Goal: Check status: Check status

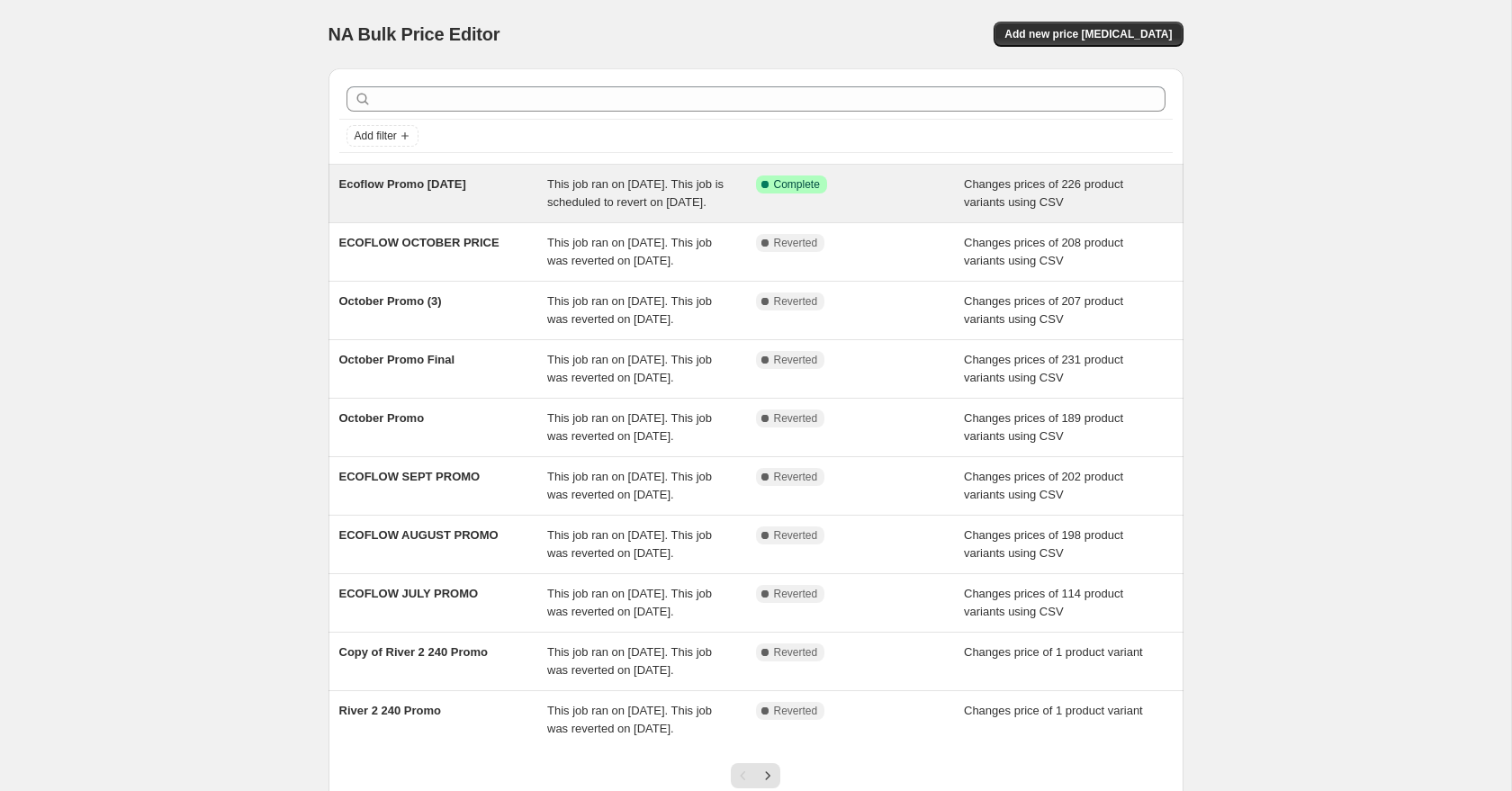
click at [485, 211] on div "Ecoflow Promo [DATE]" at bounding box center [444, 193] width 209 height 36
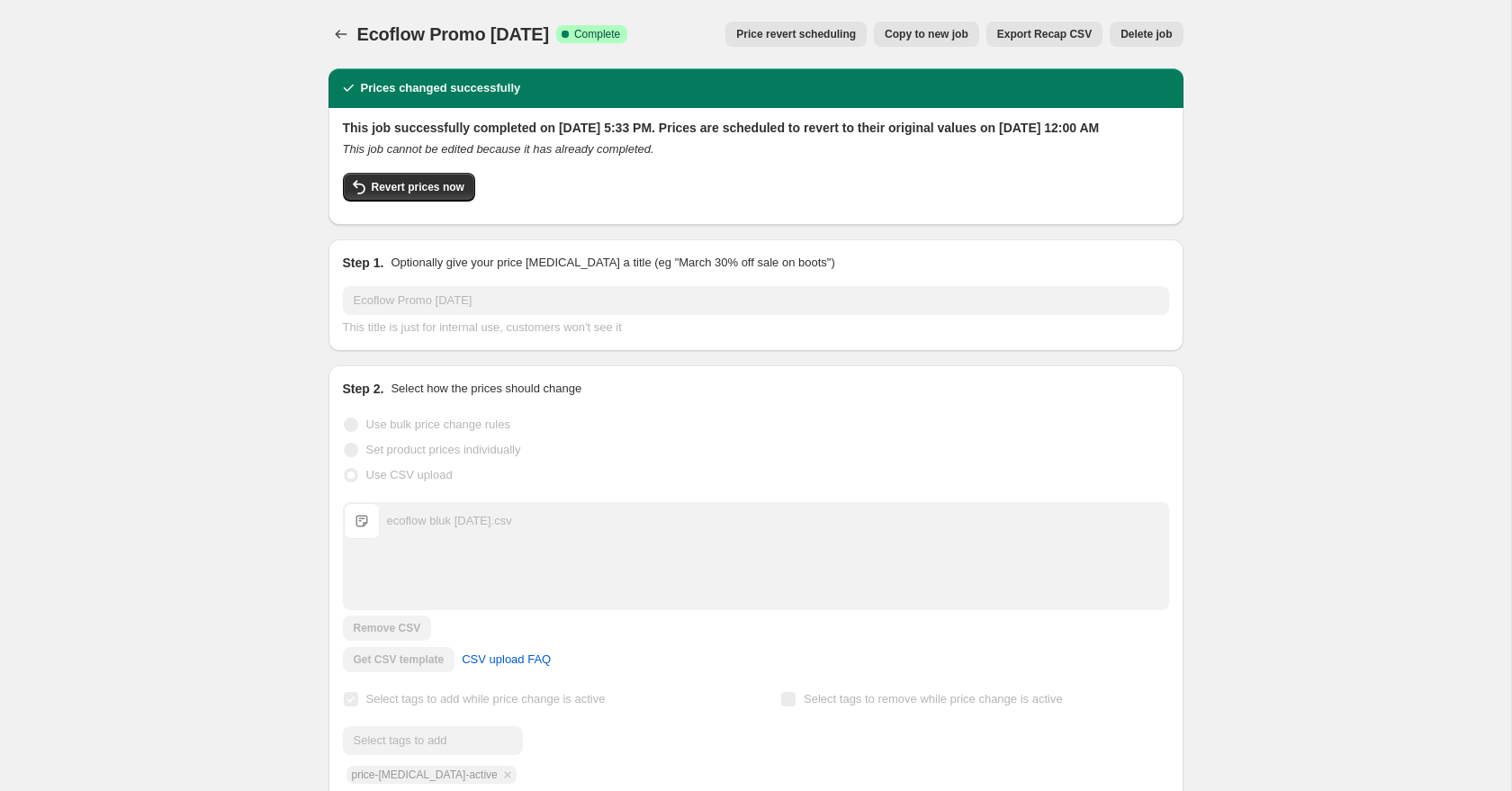
drag, startPoint x: 432, startPoint y: 35, endPoint x: 588, endPoint y: 33, distance: 156.0
click at [588, 34] on div "Ecoflow Promo October 8 Success Complete Complete" at bounding box center [493, 34] width 271 height 25
click at [531, 35] on span "Ecoflow Promo [DATE]" at bounding box center [453, 34] width 192 height 20
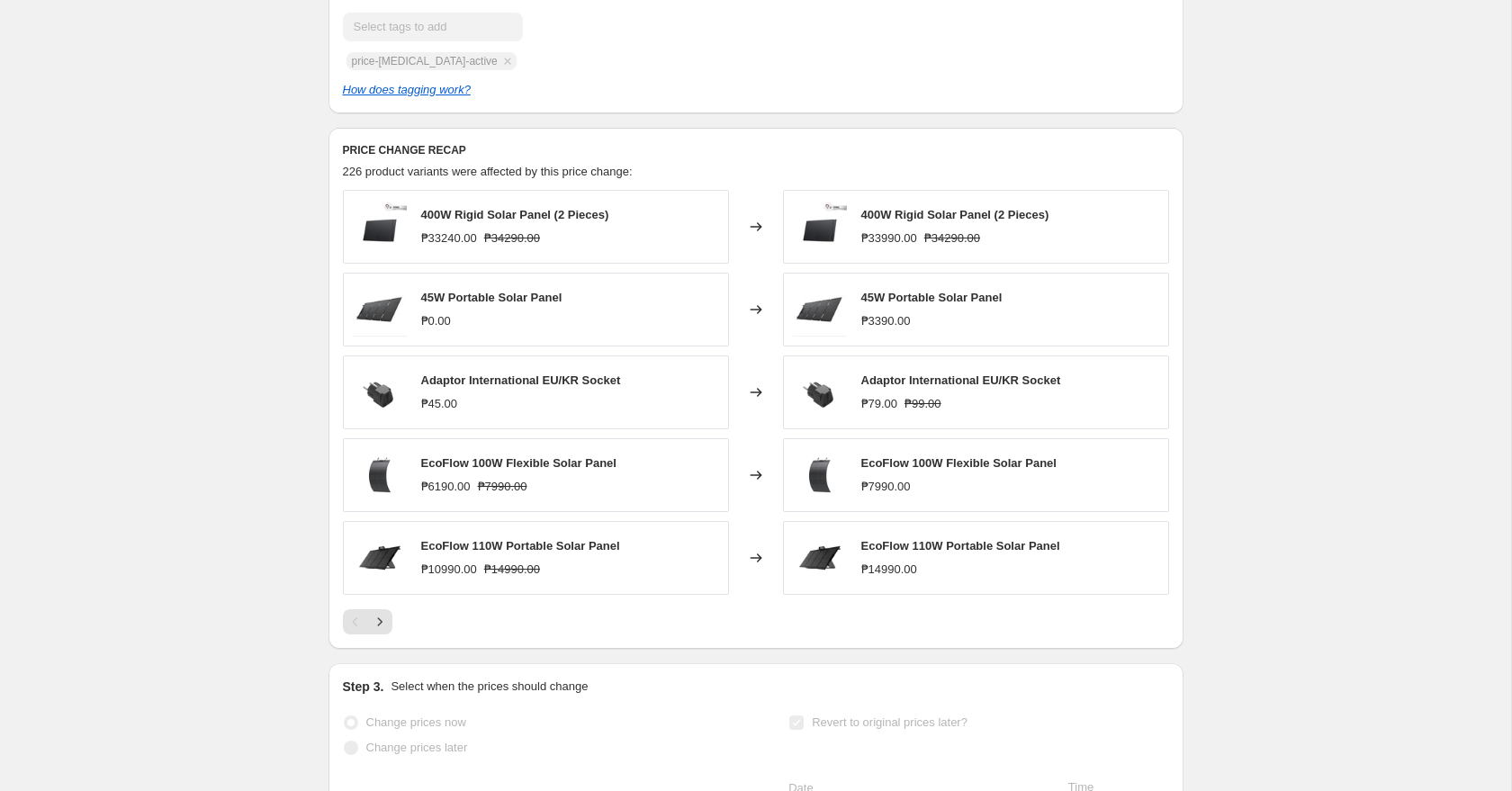
scroll to position [717, 0]
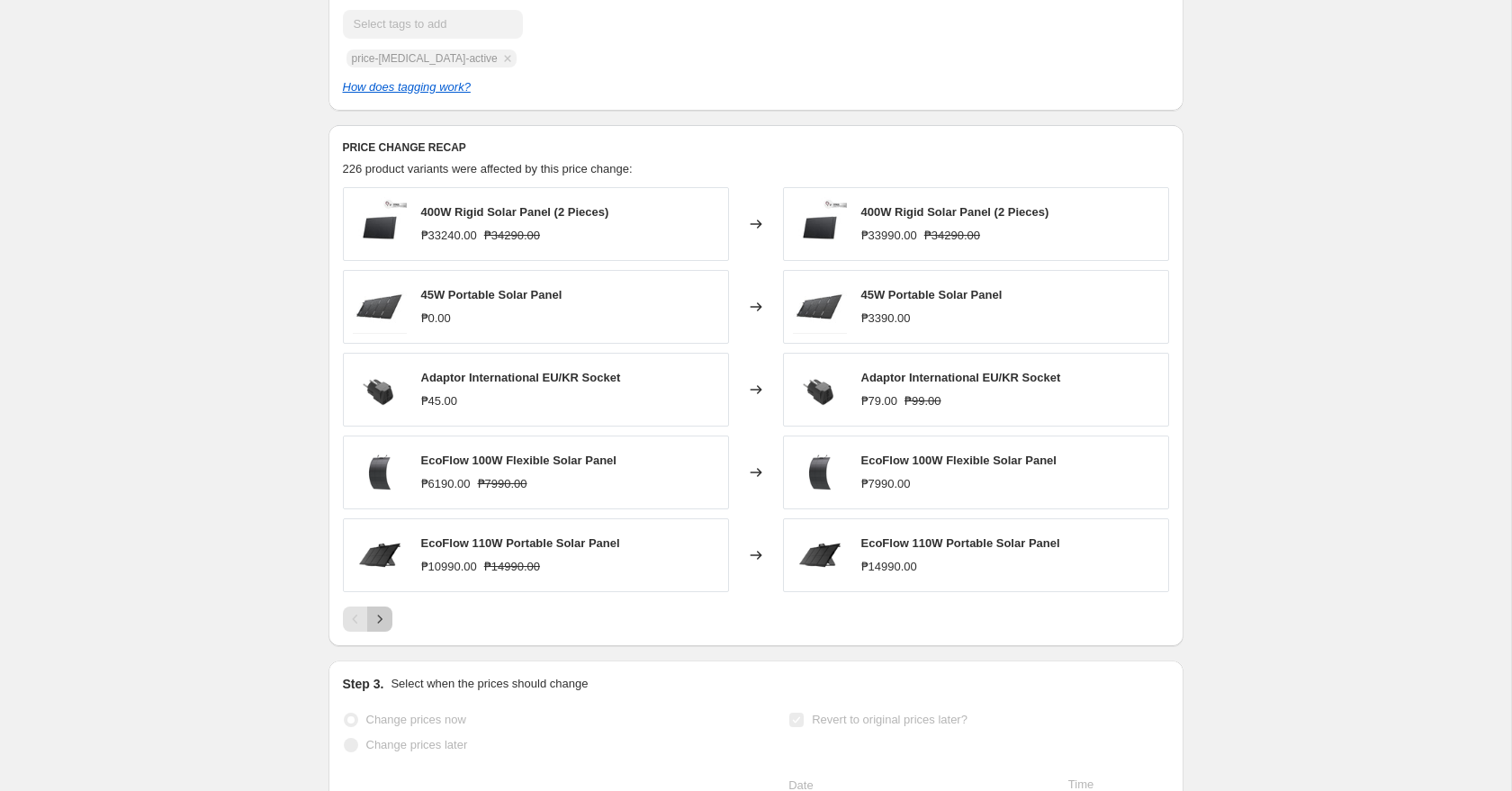
click at [384, 628] on icon "Next" at bounding box center [380, 619] width 18 height 18
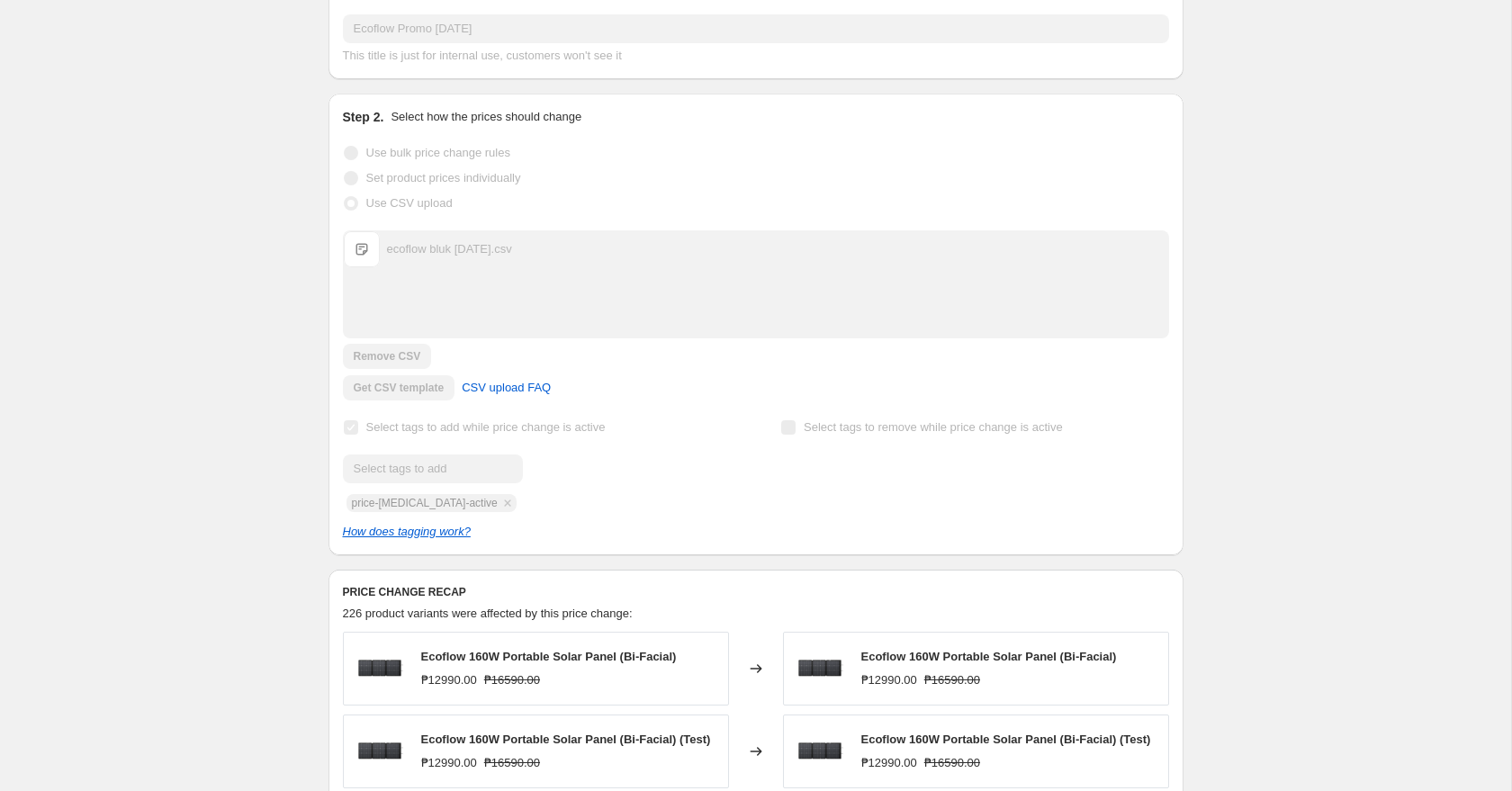
scroll to position [0, 0]
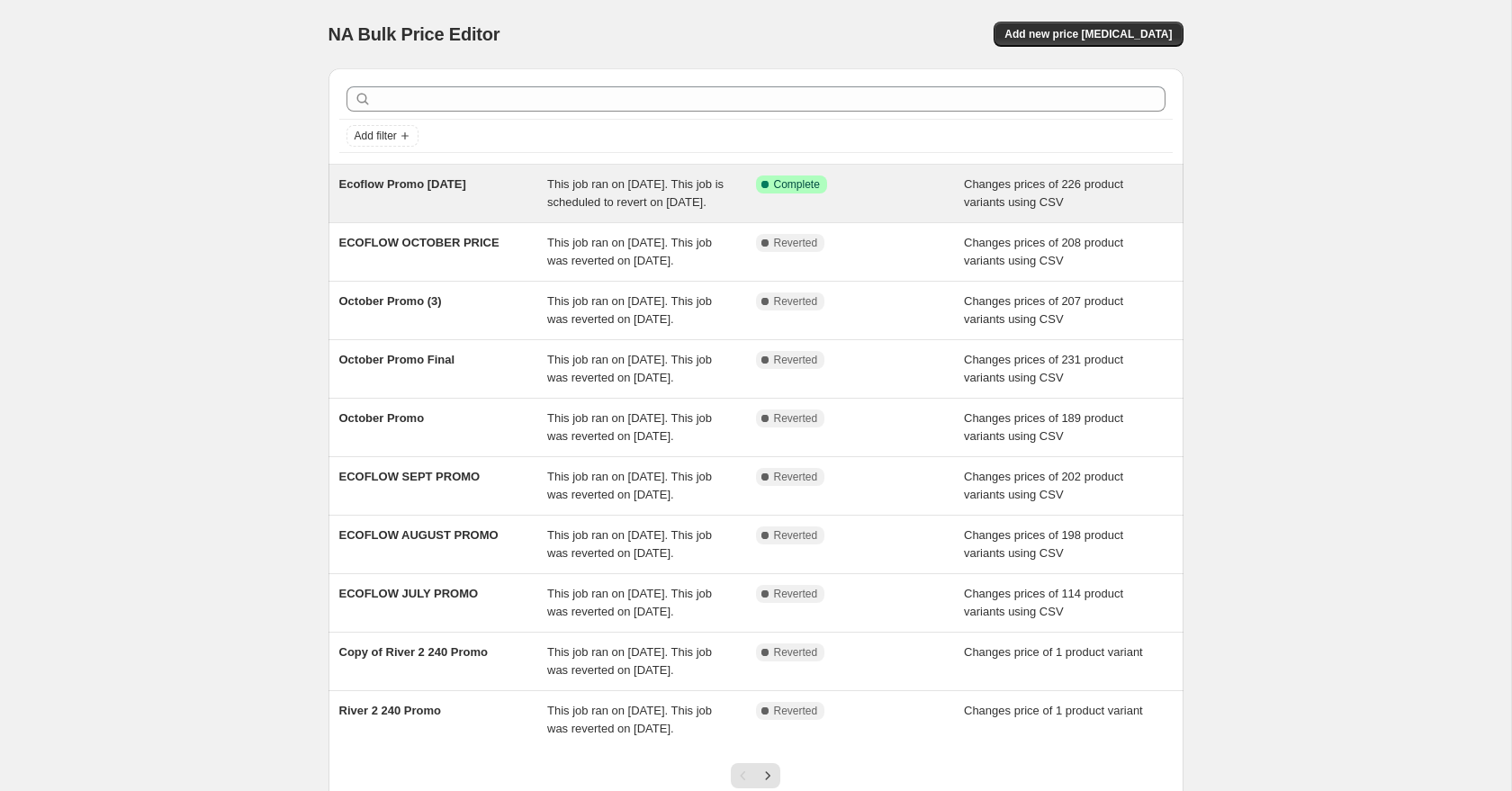
click at [632, 205] on span "This job ran on [DATE]. This job is scheduled to revert on [DATE]." at bounding box center [636, 193] width 176 height 31
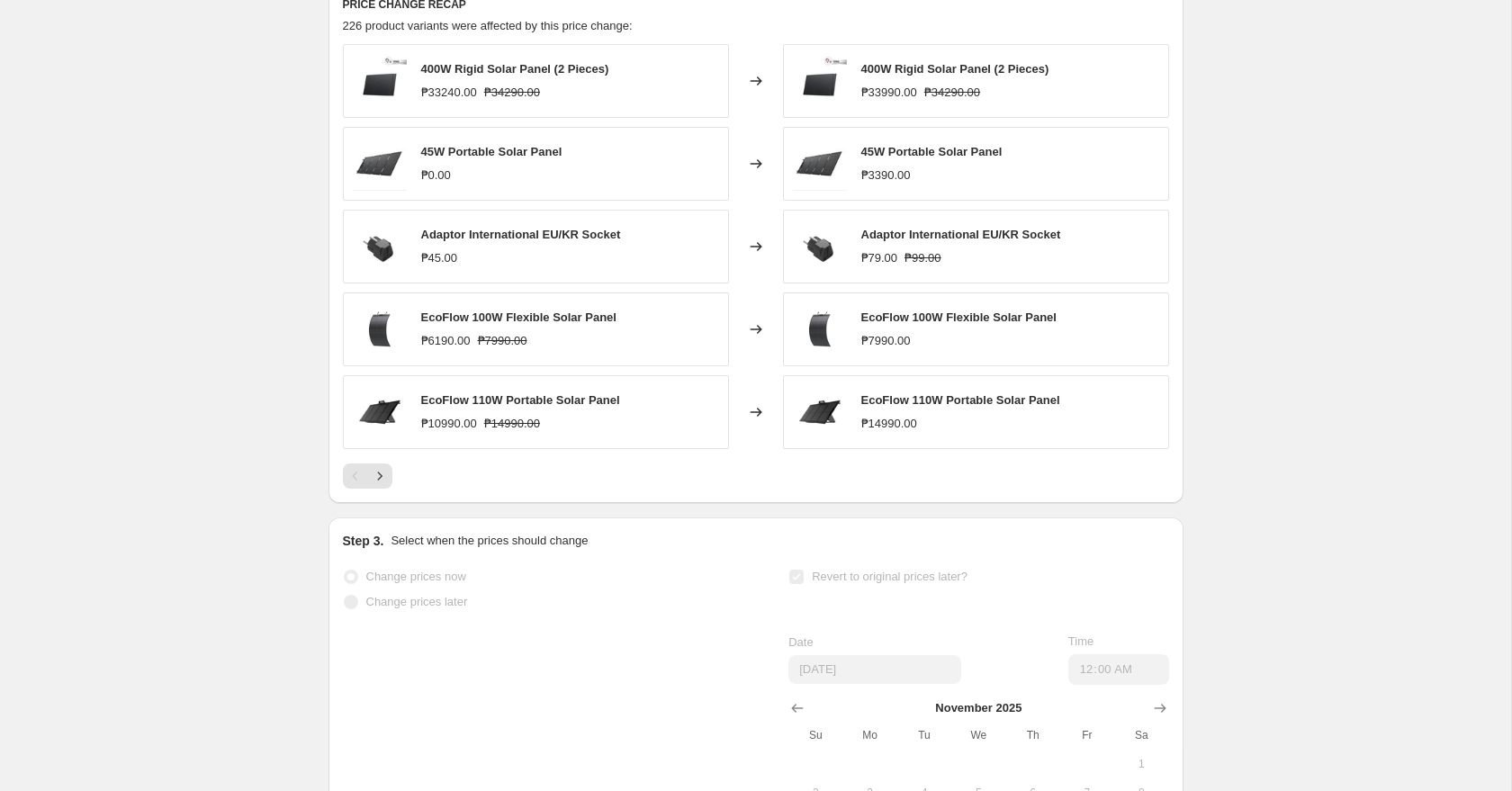
scroll to position [852, 0]
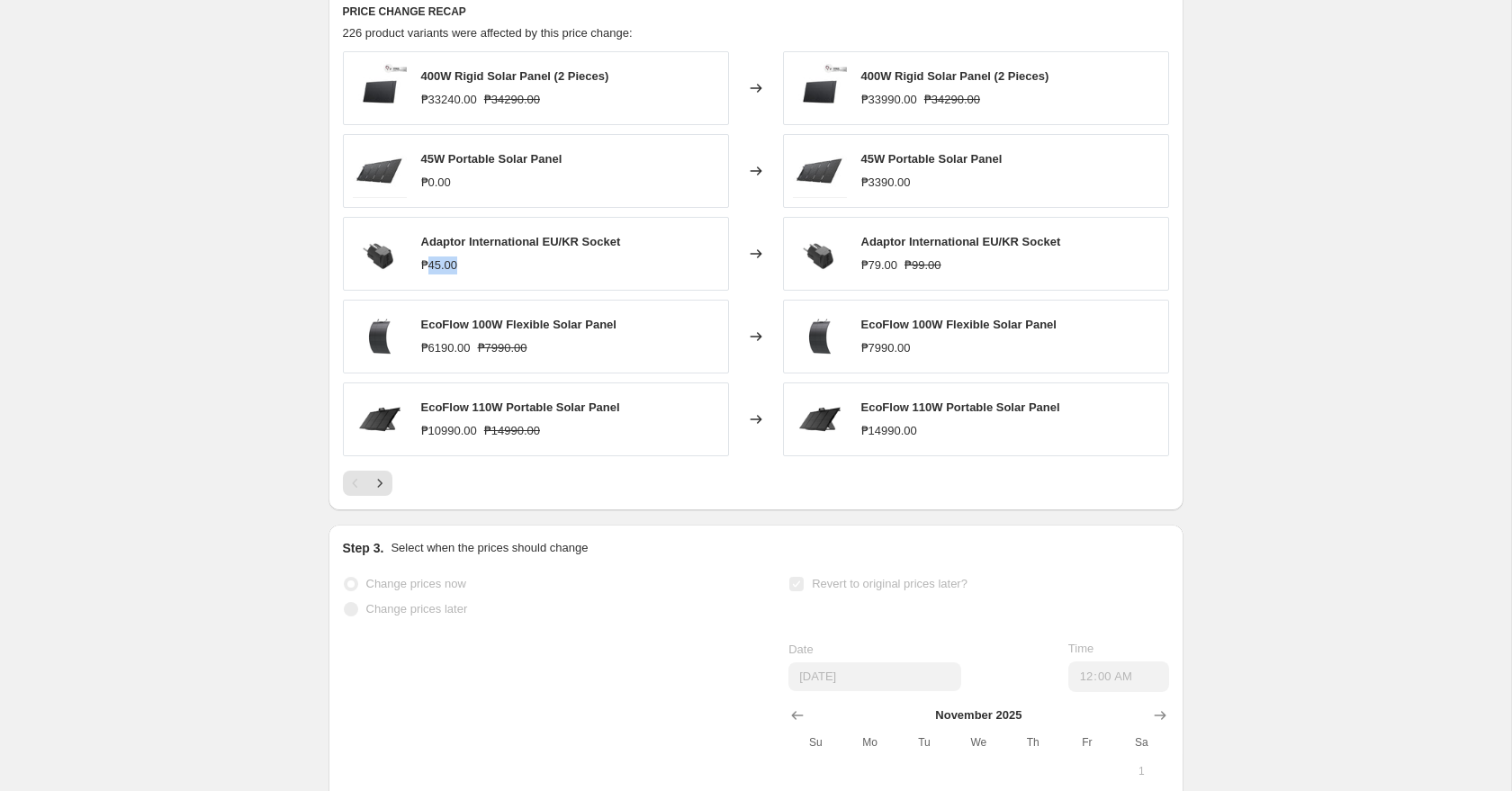
drag, startPoint x: 429, startPoint y: 287, endPoint x: 463, endPoint y: 286, distance: 34.0
click at [463, 274] on div "₱45.00" at bounding box center [521, 265] width 200 height 18
drag, startPoint x: 431, startPoint y: 201, endPoint x: 462, endPoint y: 201, distance: 31.0
click at [462, 192] on div "₱0.00" at bounding box center [492, 182] width 141 height 18
click at [437, 192] on div "₱0.00" at bounding box center [436, 182] width 29 height 18
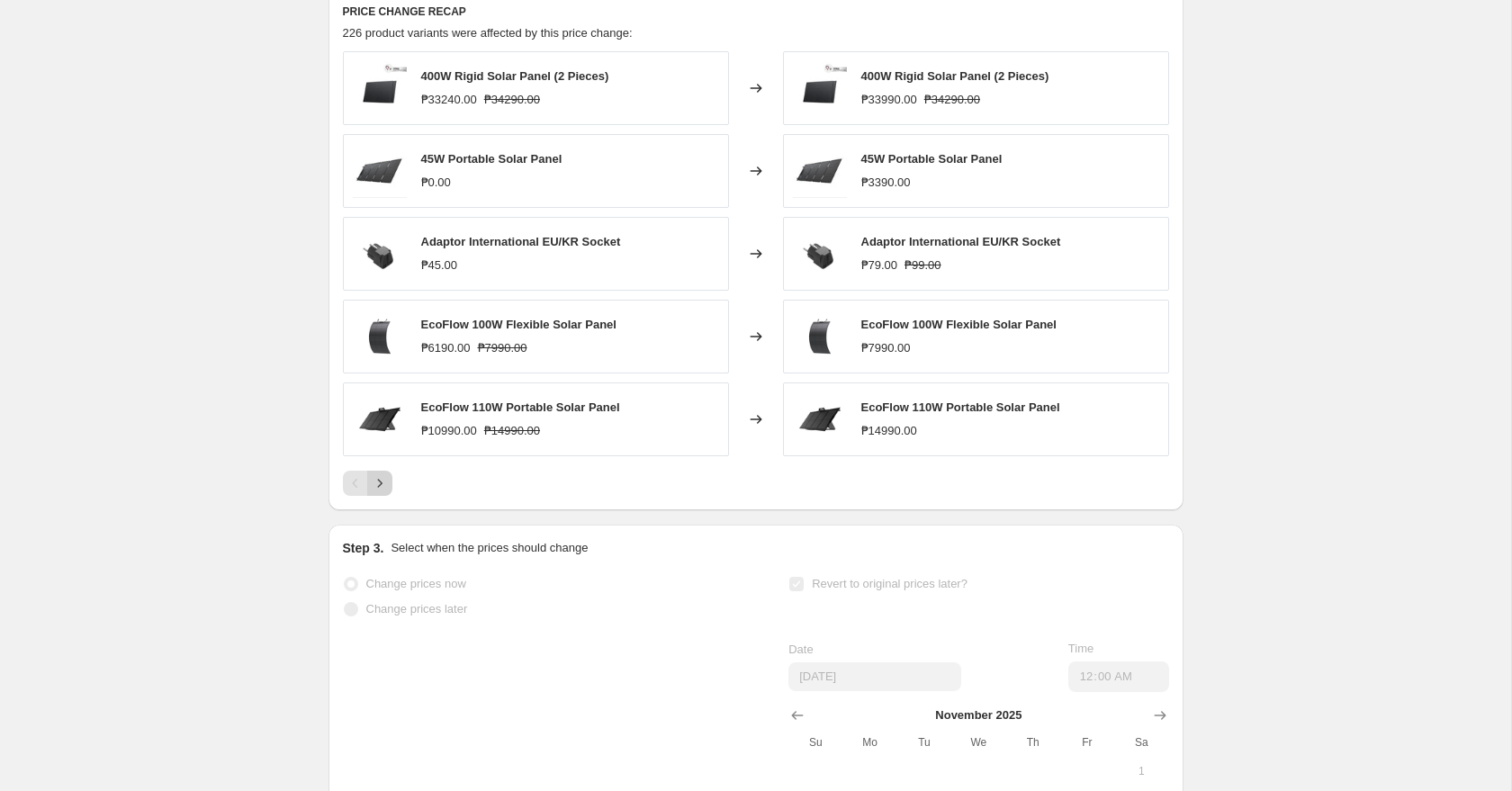
click at [382, 492] on icon "Next" at bounding box center [380, 483] width 18 height 18
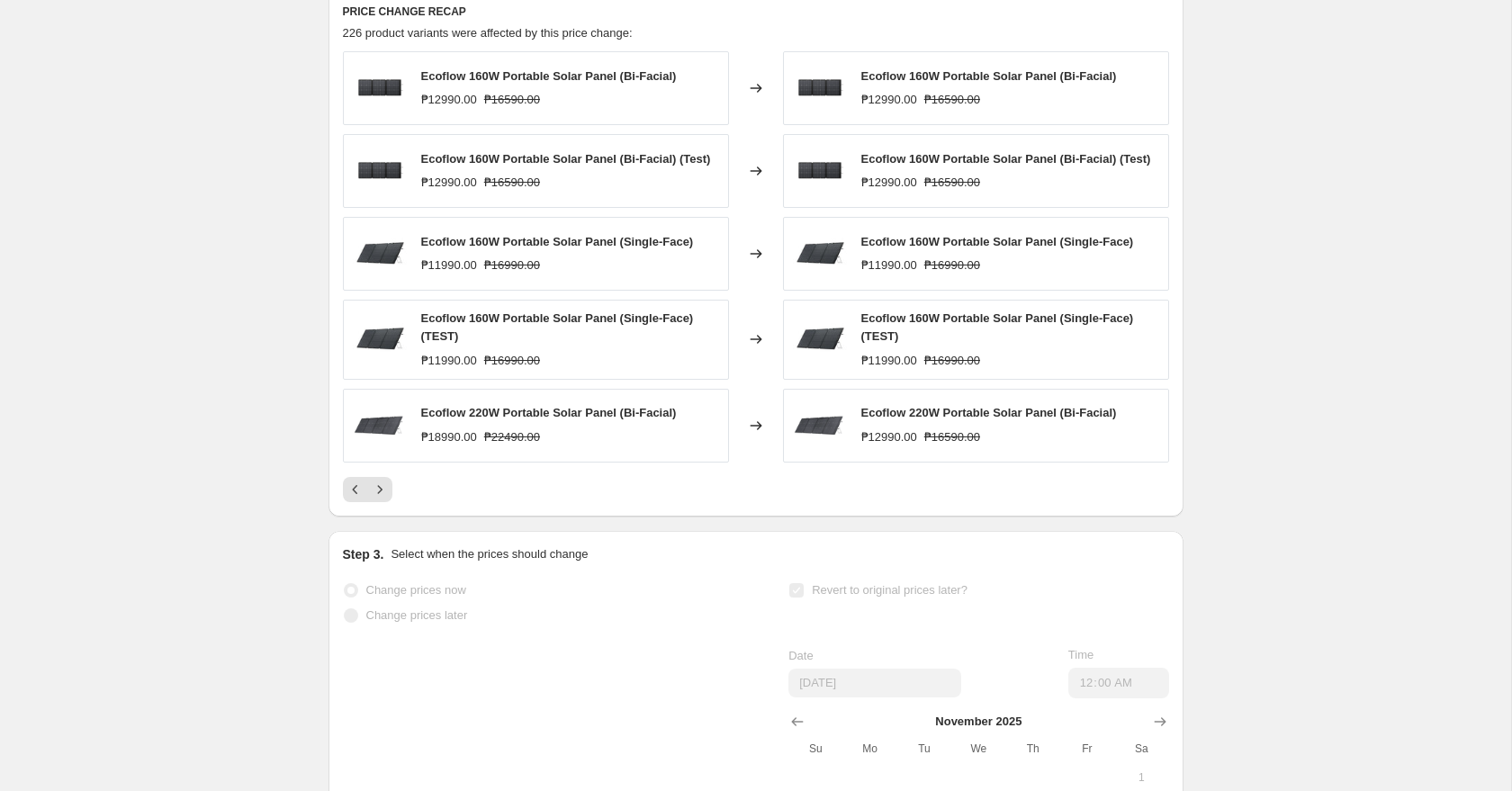
drag, startPoint x: 423, startPoint y: 362, endPoint x: 492, endPoint y: 360, distance: 69.0
click at [492, 346] on div "Ecoflow 160W Portable Solar Panel (Single-Face) (TEST)" at bounding box center [570, 327] width 298 height 36
drag, startPoint x: 462, startPoint y: 360, endPoint x: 417, endPoint y: 342, distance: 48.5
click at [417, 342] on div "Ecoflow 160W Portable Solar Panel (Single-Face) (TEST) ₱11990.00 ₱16990.00" at bounding box center [536, 339] width 386 height 79
click at [440, 343] on span "Ecoflow 160W Portable Solar Panel (Single-Face) (TEST)" at bounding box center [557, 327] width 273 height 31
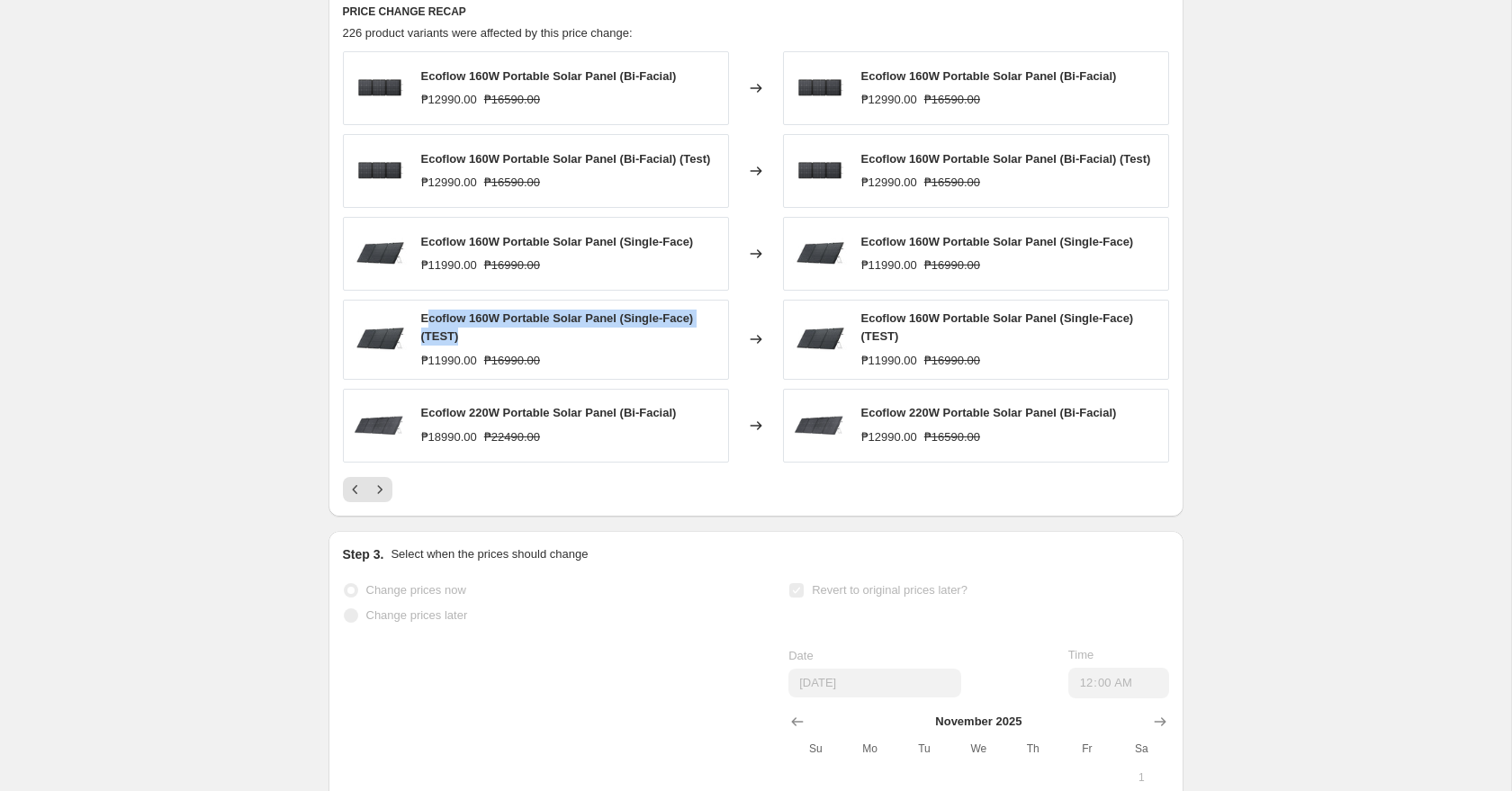
drag, startPoint x: 470, startPoint y: 357, endPoint x: 424, endPoint y: 346, distance: 47.3
click at [424, 346] on div "Ecoflow 160W Portable Solar Panel (Single-Face) (TEST)" at bounding box center [570, 327] width 298 height 36
click at [442, 346] on div "Ecoflow 160W Portable Solar Panel (Single-Face) (TEST)" at bounding box center [570, 327] width 298 height 36
click at [463, 346] on div "Ecoflow 160W Portable Solar Panel (Single-Face) (TEST)" at bounding box center [570, 327] width 298 height 36
drag, startPoint x: 463, startPoint y: 358, endPoint x: 413, endPoint y: 336, distance: 54.6
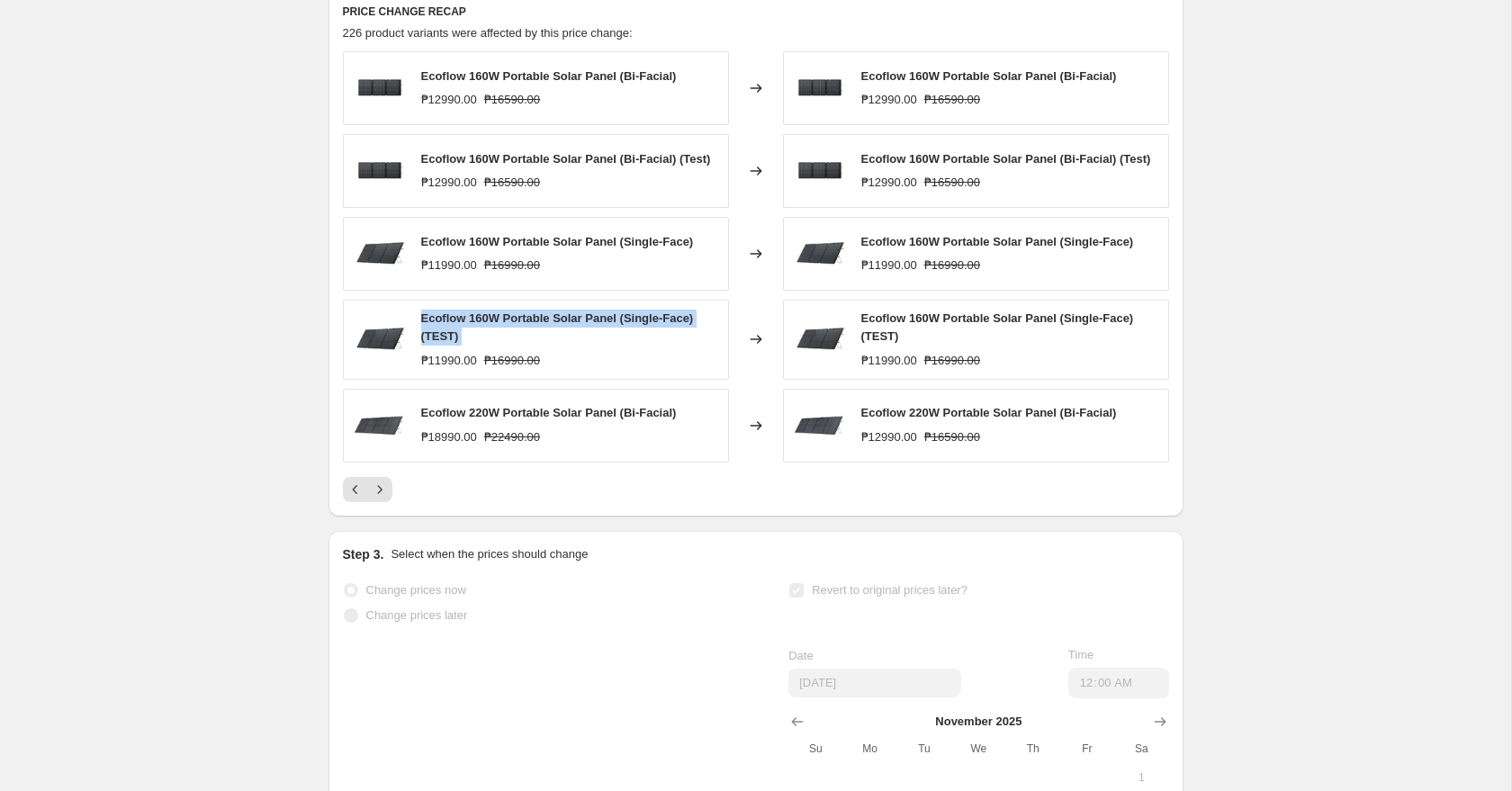
click at [413, 337] on div "Ecoflow 160W Portable Solar Panel (Single-Face) (TEST) ₱11990.00 ₱16990.00" at bounding box center [536, 339] width 386 height 79
click at [450, 337] on span "Ecoflow 160W Portable Solar Panel (Single-Face) (TEST)" at bounding box center [557, 327] width 273 height 31
click at [377, 498] on icon "Next" at bounding box center [380, 489] width 18 height 18
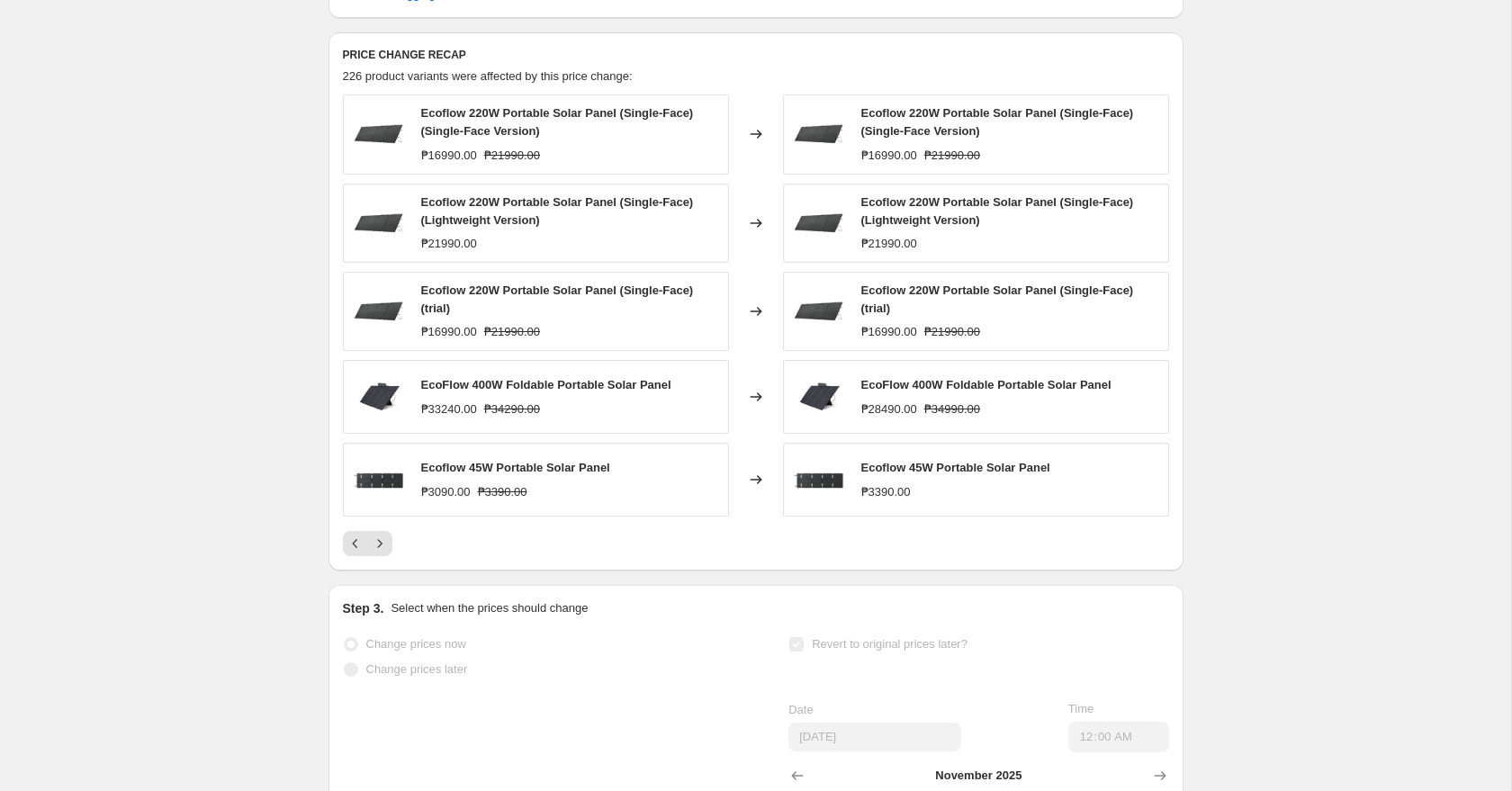
scroll to position [808, 0]
click at [491, 228] on span "Ecoflow 220W Portable Solar Panel (Single-Face) (Lightweight Version)" at bounding box center [557, 212] width 273 height 31
click at [384, 554] on icon "Next" at bounding box center [380, 545] width 18 height 18
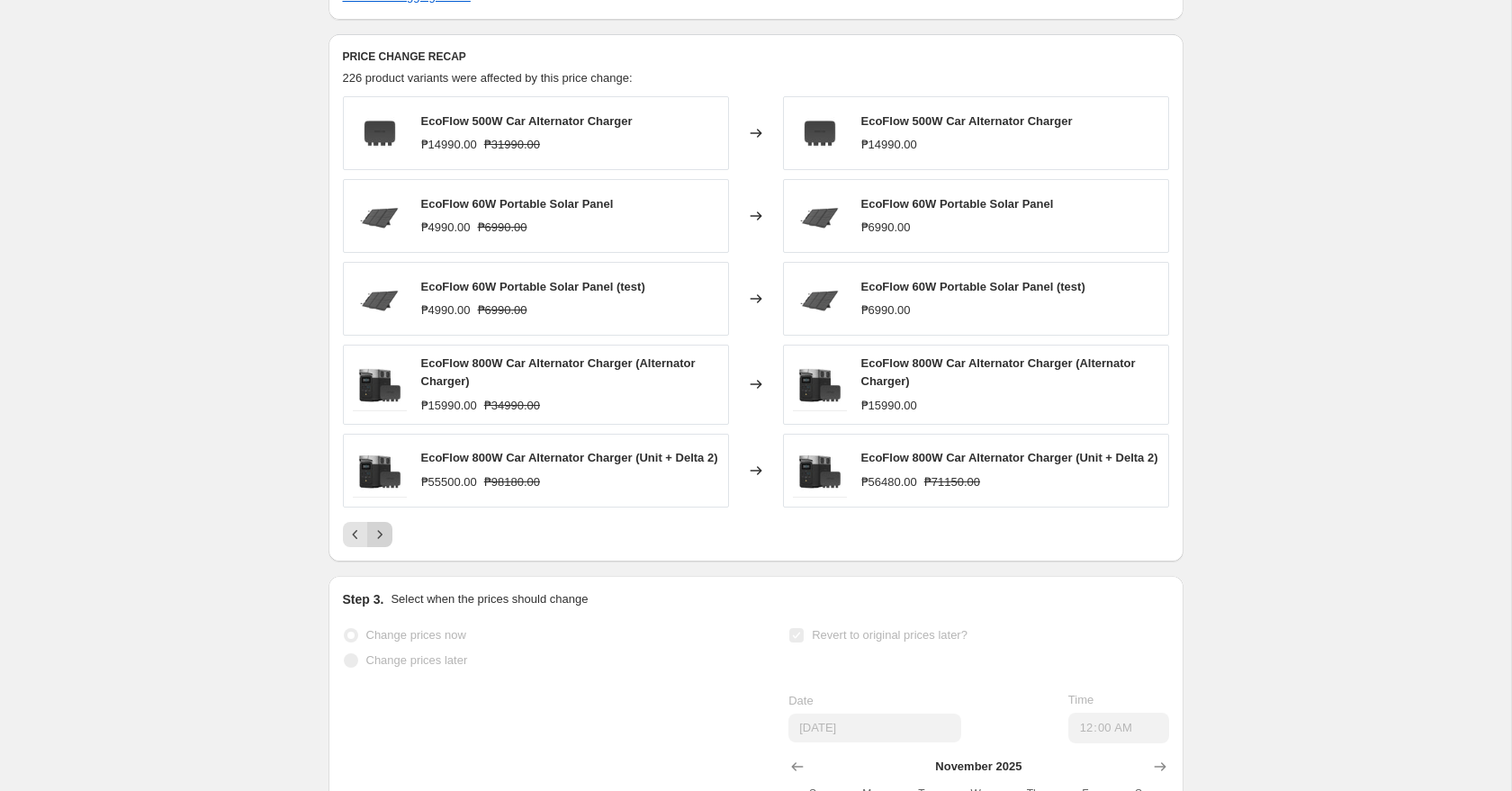
click at [381, 543] on icon "Next" at bounding box center [380, 535] width 18 height 18
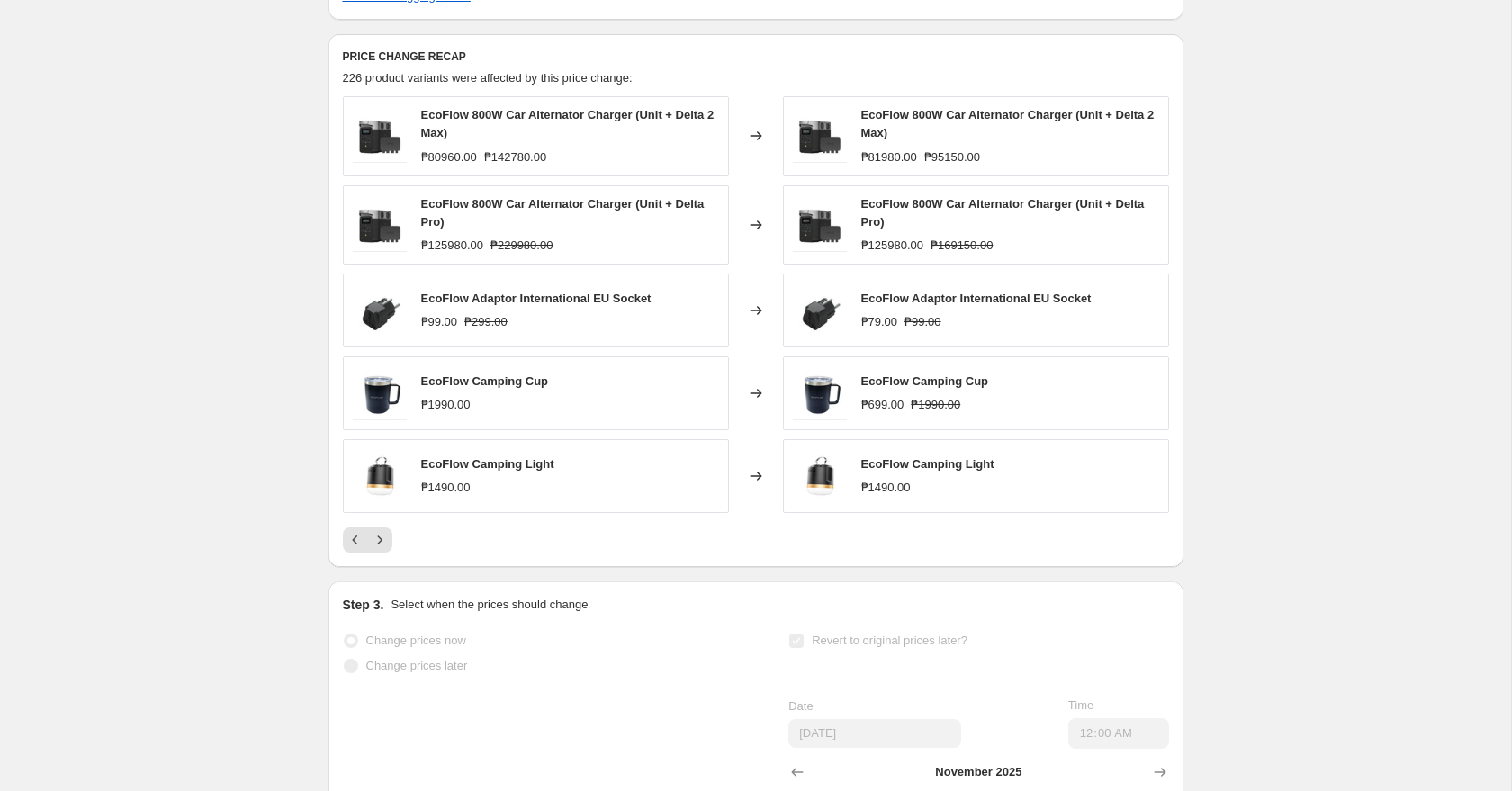
click at [442, 414] on div "₱1990.00" at bounding box center [446, 404] width 50 height 18
drag, startPoint x: 486, startPoint y: 417, endPoint x: 423, endPoint y: 417, distance: 63.0
click at [423, 414] on div "₱1990.00" at bounding box center [485, 404] width 128 height 18
click at [454, 414] on div "₱1990.00" at bounding box center [446, 404] width 50 height 18
click at [382, 549] on icon "Next" at bounding box center [380, 539] width 18 height 18
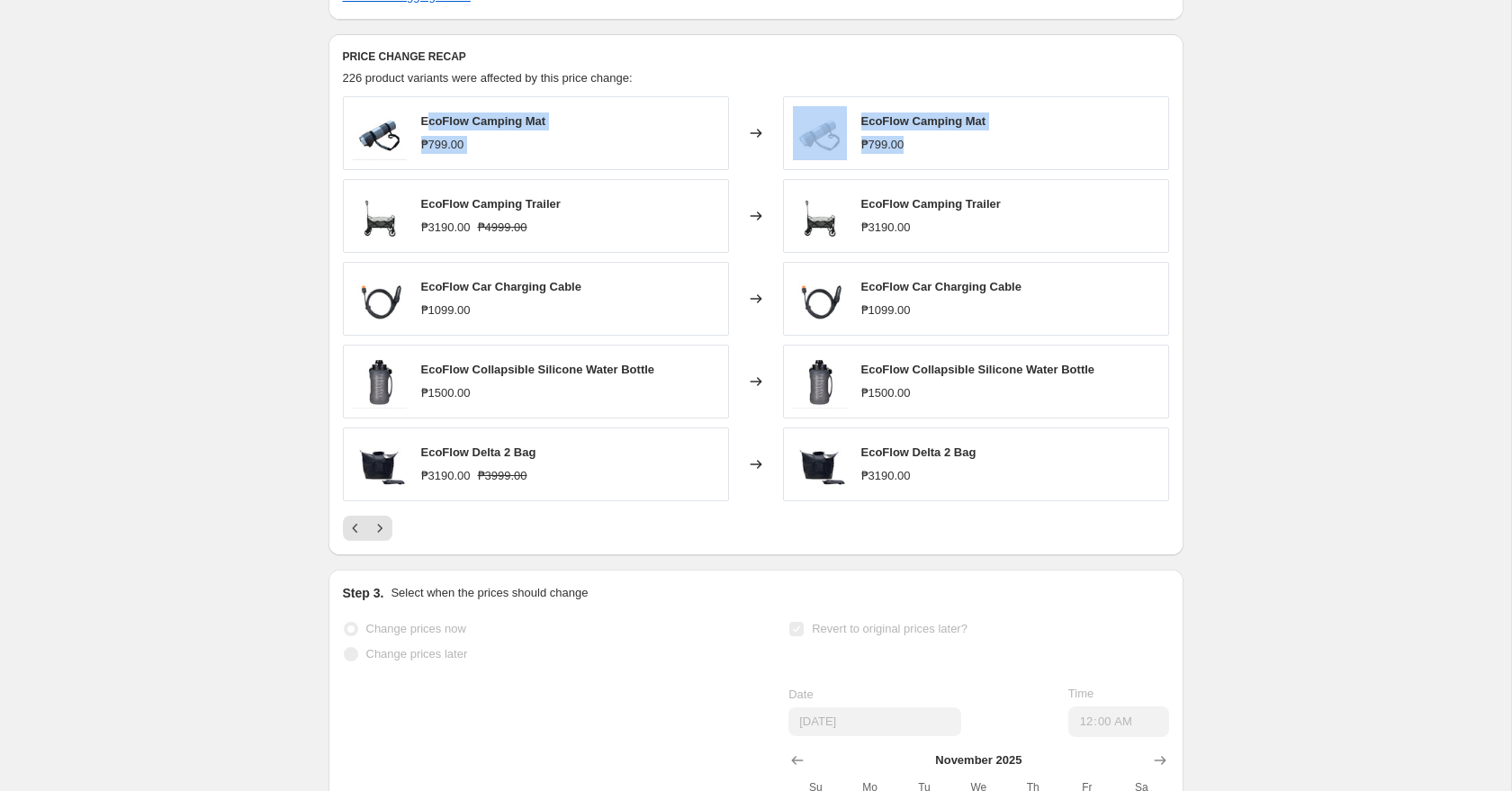
drag, startPoint x: 425, startPoint y: 141, endPoint x: 956, endPoint y: 164, distance: 531.5
click at [956, 164] on div "EcoFlow Camping Mat ₱799.00 Changed to EcoFlow Camping Mat ₱799.00" at bounding box center [756, 132] width 827 height 73
click at [900, 154] on div "₱799.00" at bounding box center [883, 145] width 43 height 18
drag, startPoint x: 419, startPoint y: 140, endPoint x: 974, endPoint y: 159, distance: 555.3
click at [974, 161] on div "EcoFlow Camping Mat ₱799.00 Changed to EcoFlow Camping Mat ₱799.00" at bounding box center [756, 132] width 827 height 73
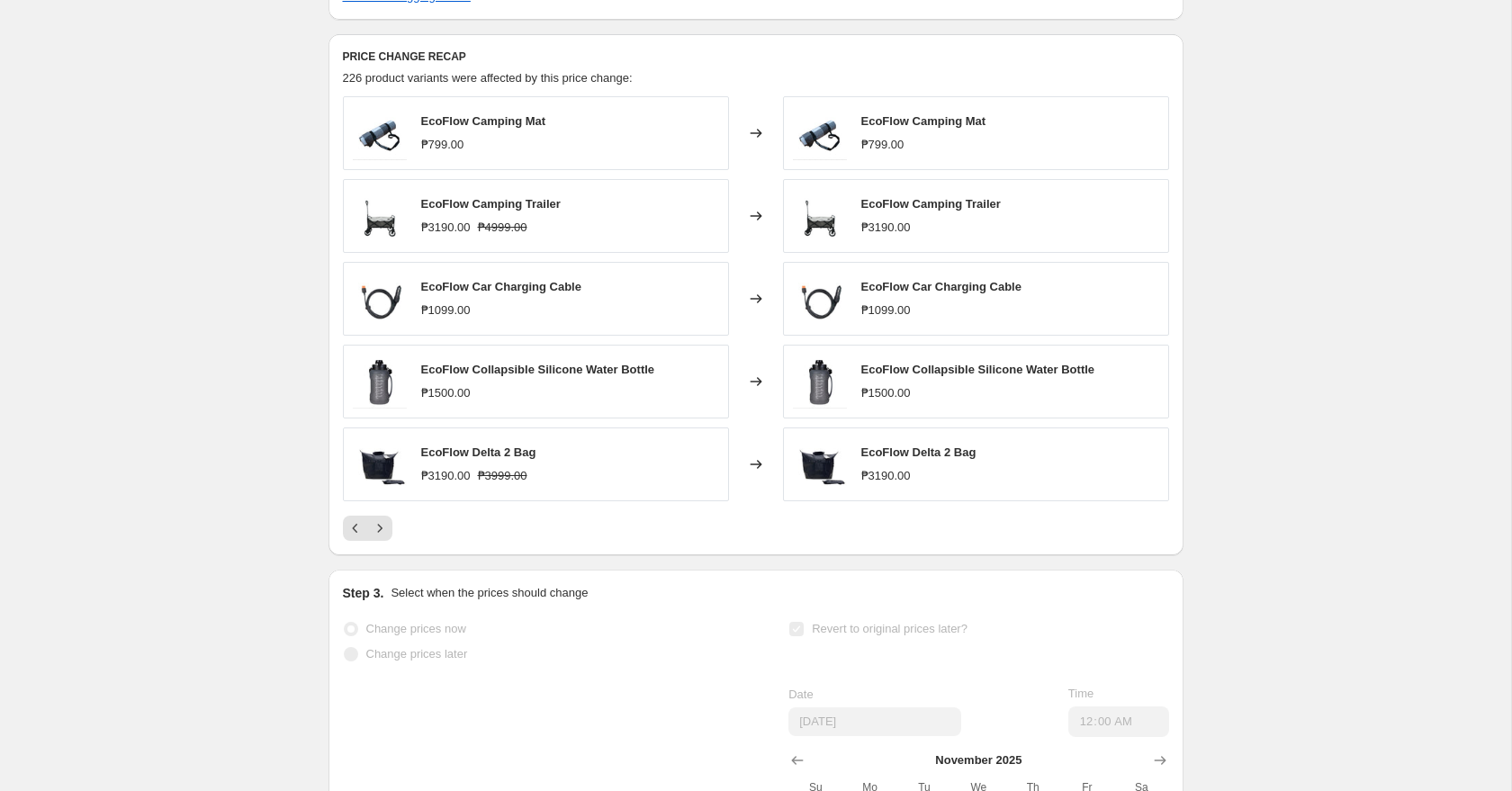
click at [889, 154] on div "₱799.00" at bounding box center [883, 145] width 43 height 18
click at [380, 537] on icon "Next" at bounding box center [380, 528] width 18 height 18
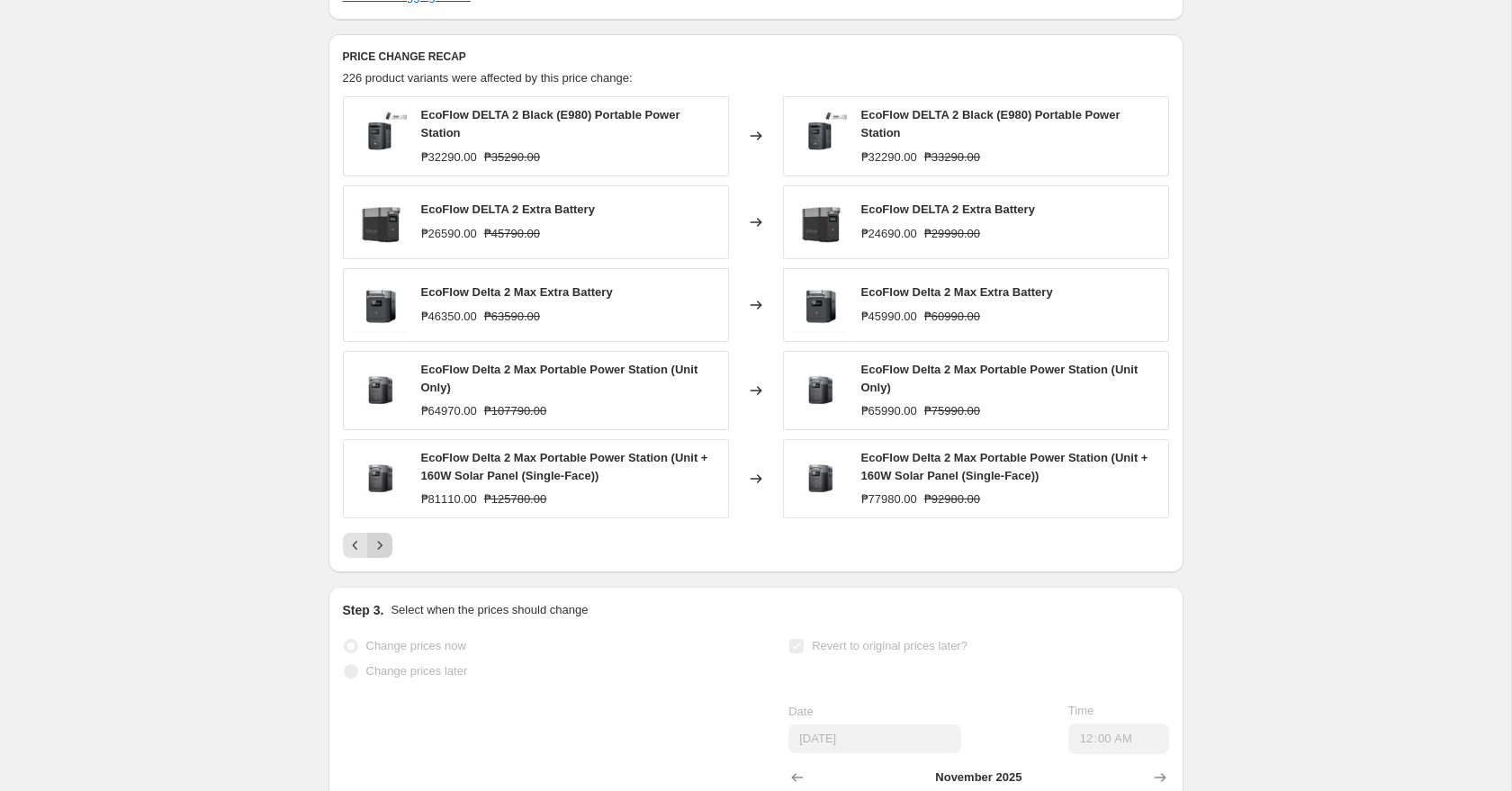
click at [383, 554] on icon "Next" at bounding box center [380, 545] width 18 height 18
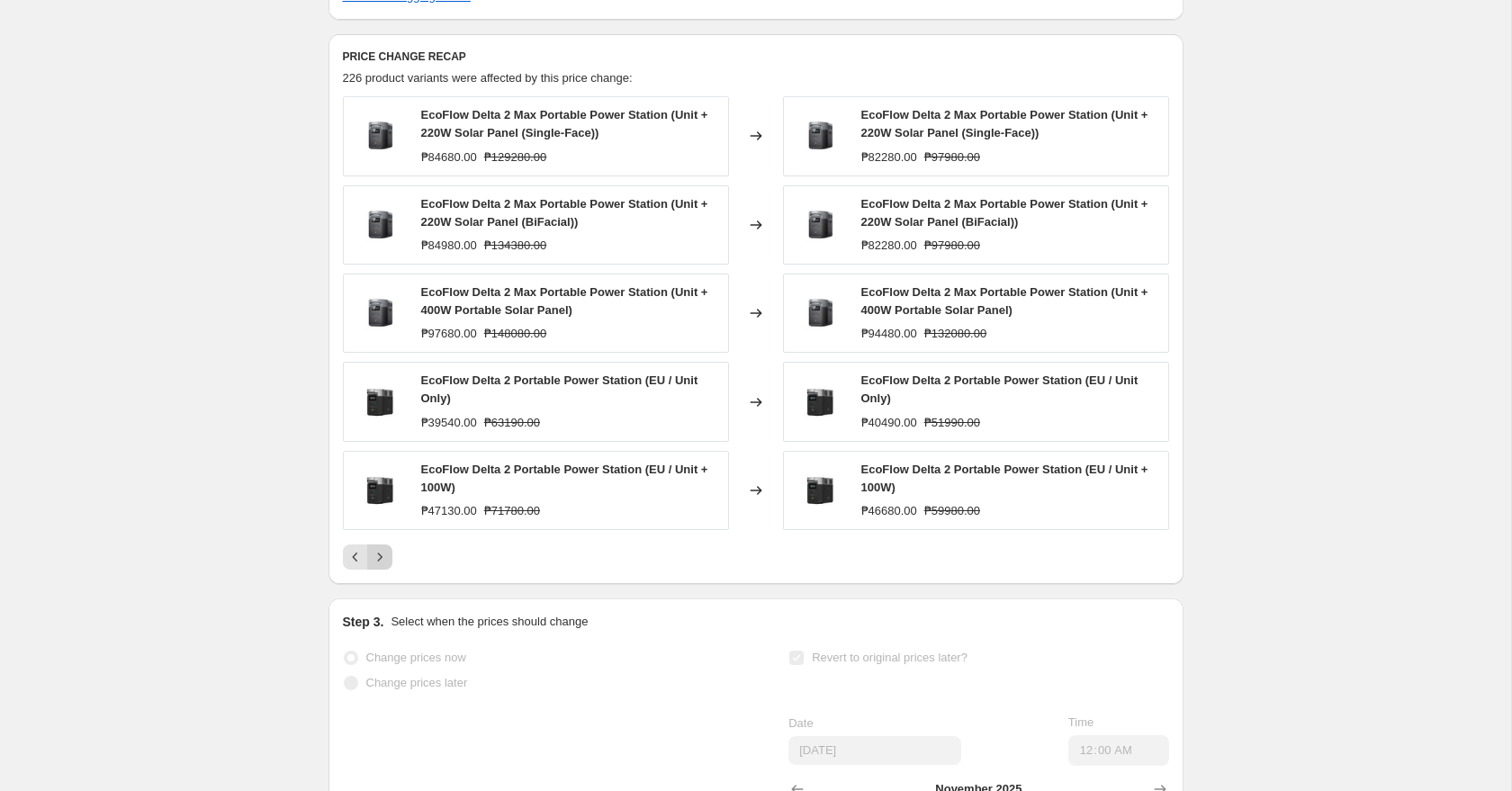
click at [384, 566] on icon "Next" at bounding box center [380, 557] width 18 height 18
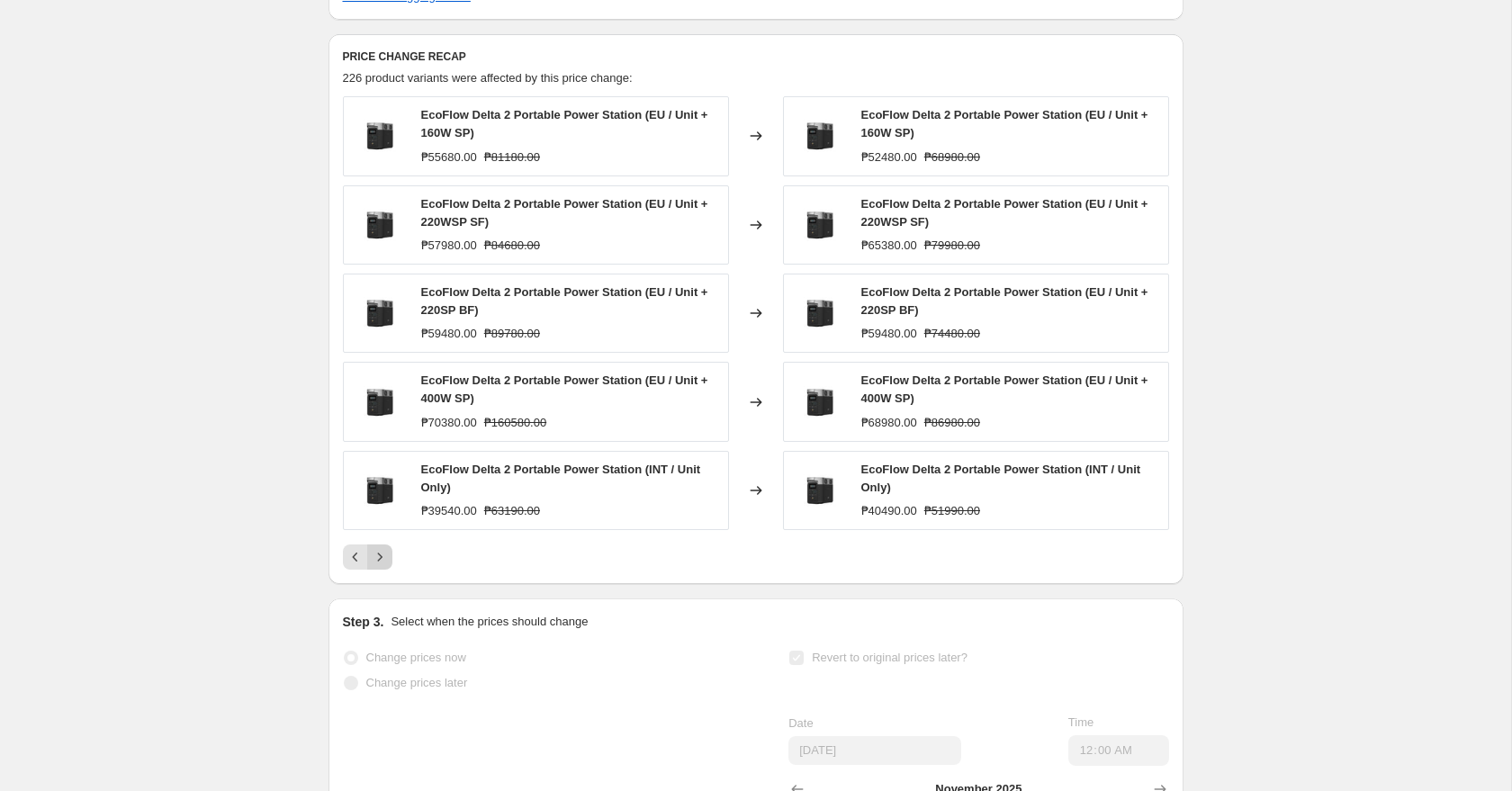
click at [380, 566] on icon "Next" at bounding box center [380, 557] width 18 height 18
click at [385, 566] on icon "Next" at bounding box center [380, 557] width 18 height 18
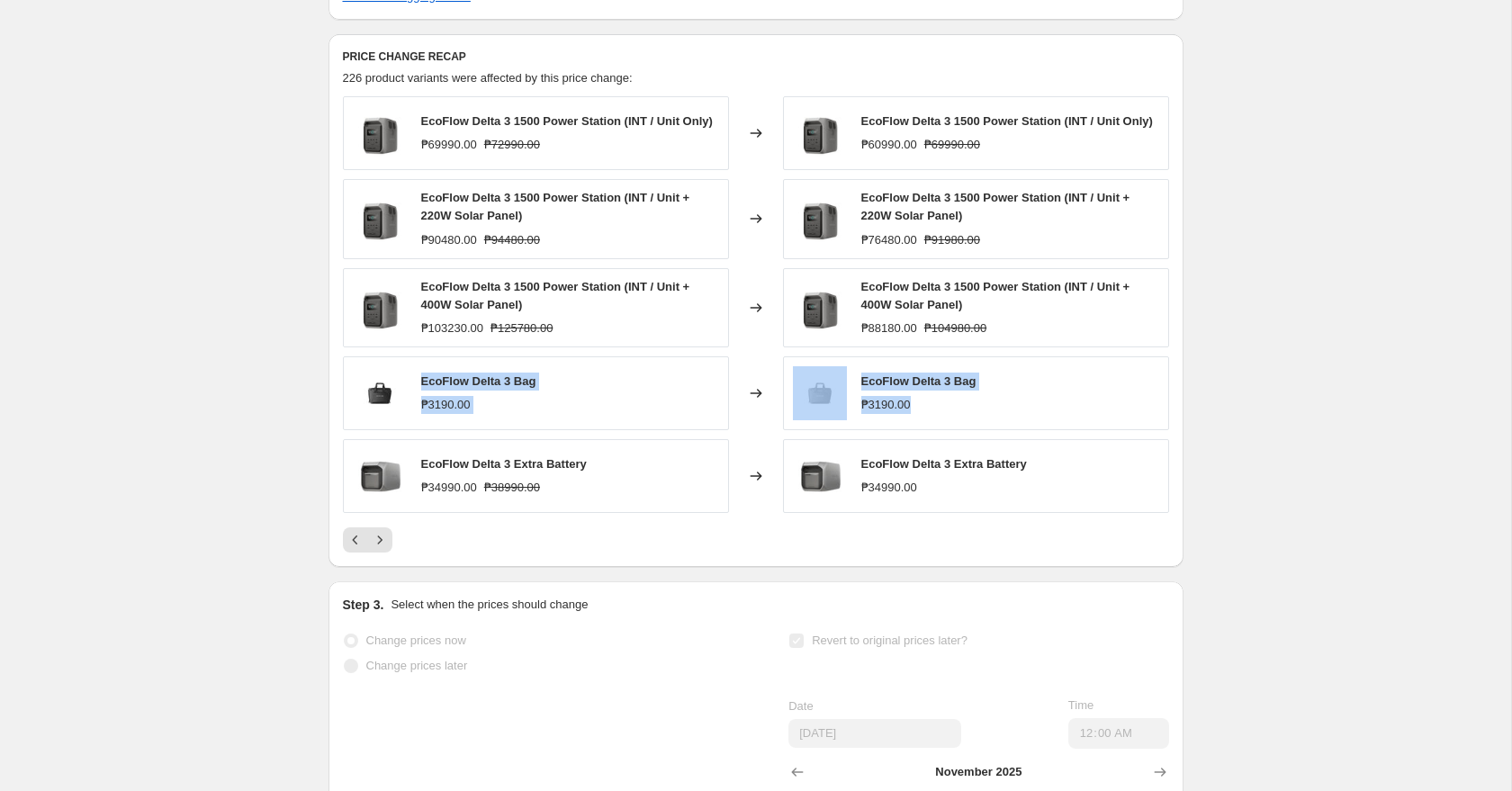
drag, startPoint x: 424, startPoint y: 412, endPoint x: 916, endPoint y: 436, distance: 492.6
click at [916, 430] on div "EcoFlow Delta 3 Bag ₱3190.00 Changed to EcoFlow Delta 3 Bag ₱3190.00" at bounding box center [756, 393] width 827 height 73
click at [900, 414] on div "₱3190.00" at bounding box center [886, 404] width 50 height 18
click at [382, 549] on icon "Next" at bounding box center [380, 539] width 18 height 18
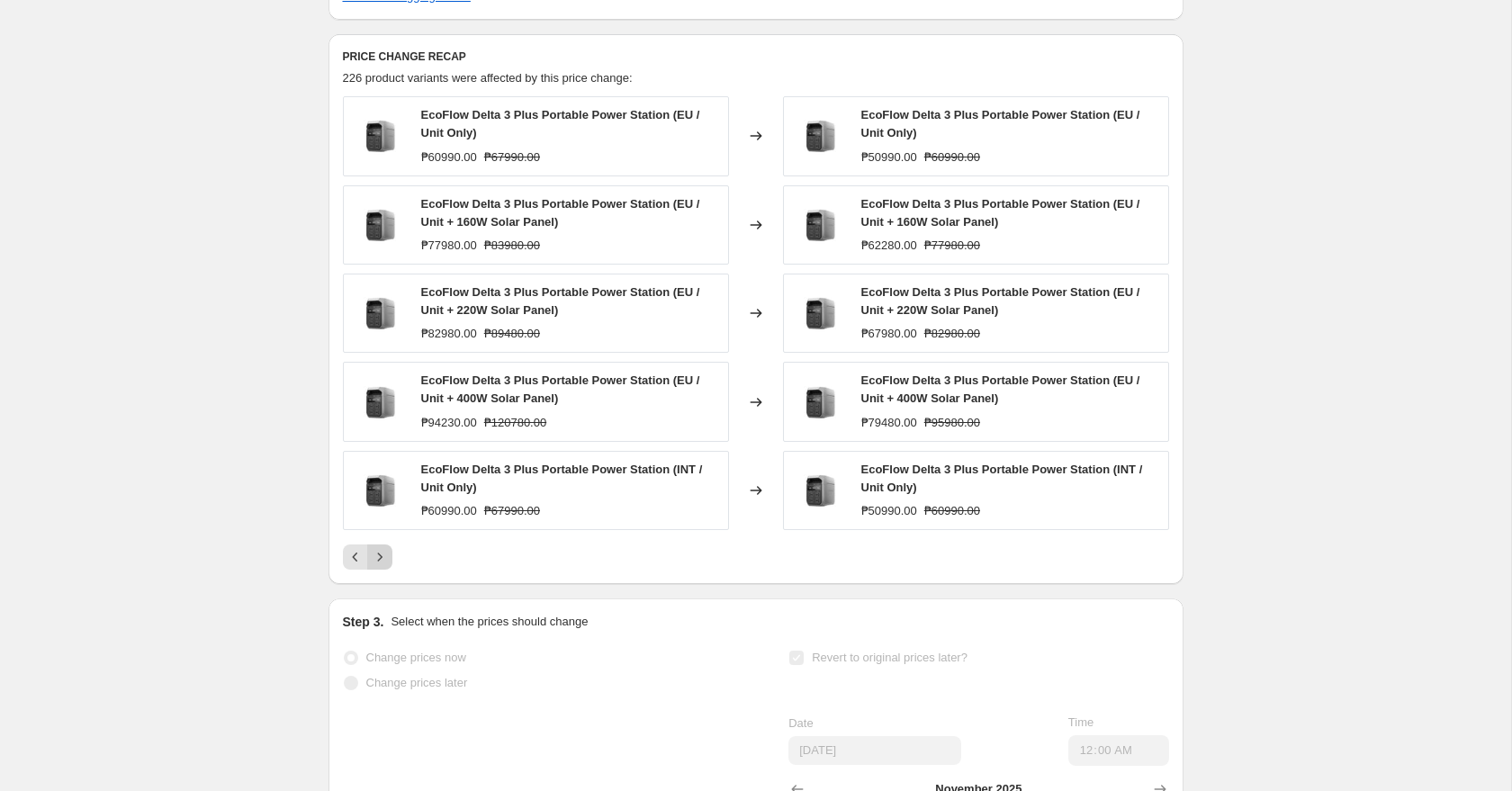
click at [388, 570] on button "Next" at bounding box center [380, 557] width 25 height 25
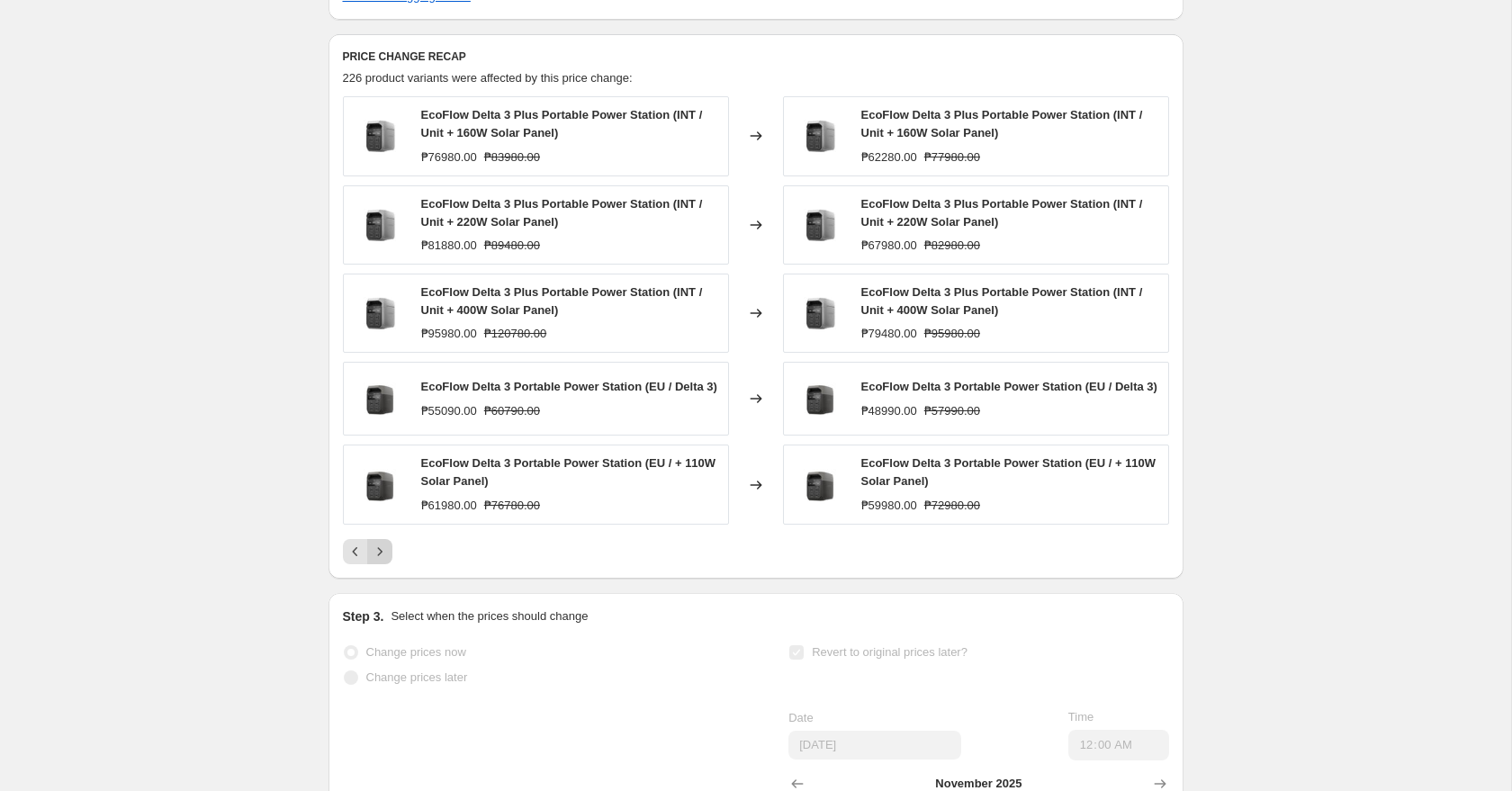
click at [377, 561] on icon "Next" at bounding box center [380, 551] width 18 height 18
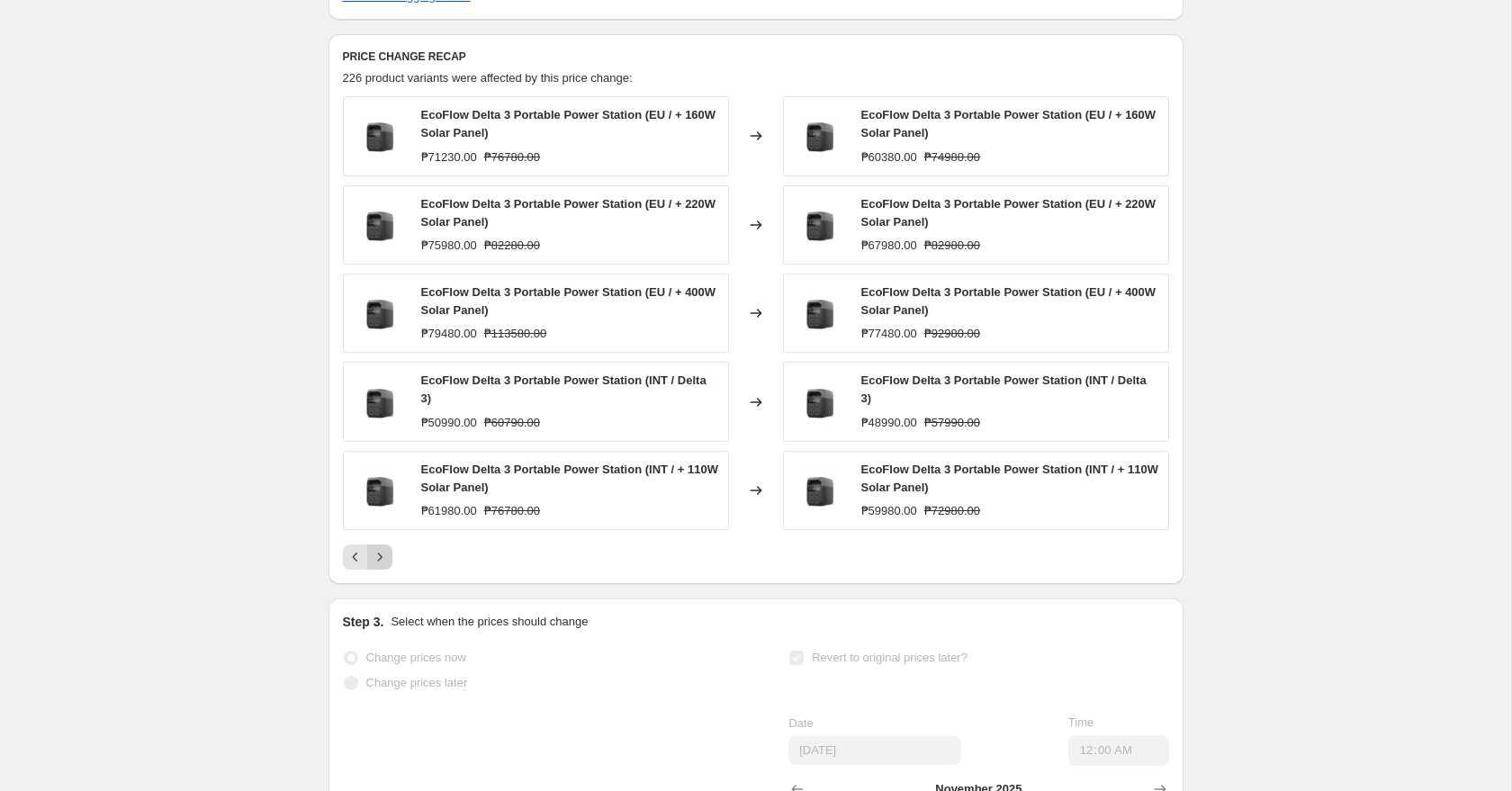
click at [388, 570] on button "Next" at bounding box center [380, 557] width 25 height 25
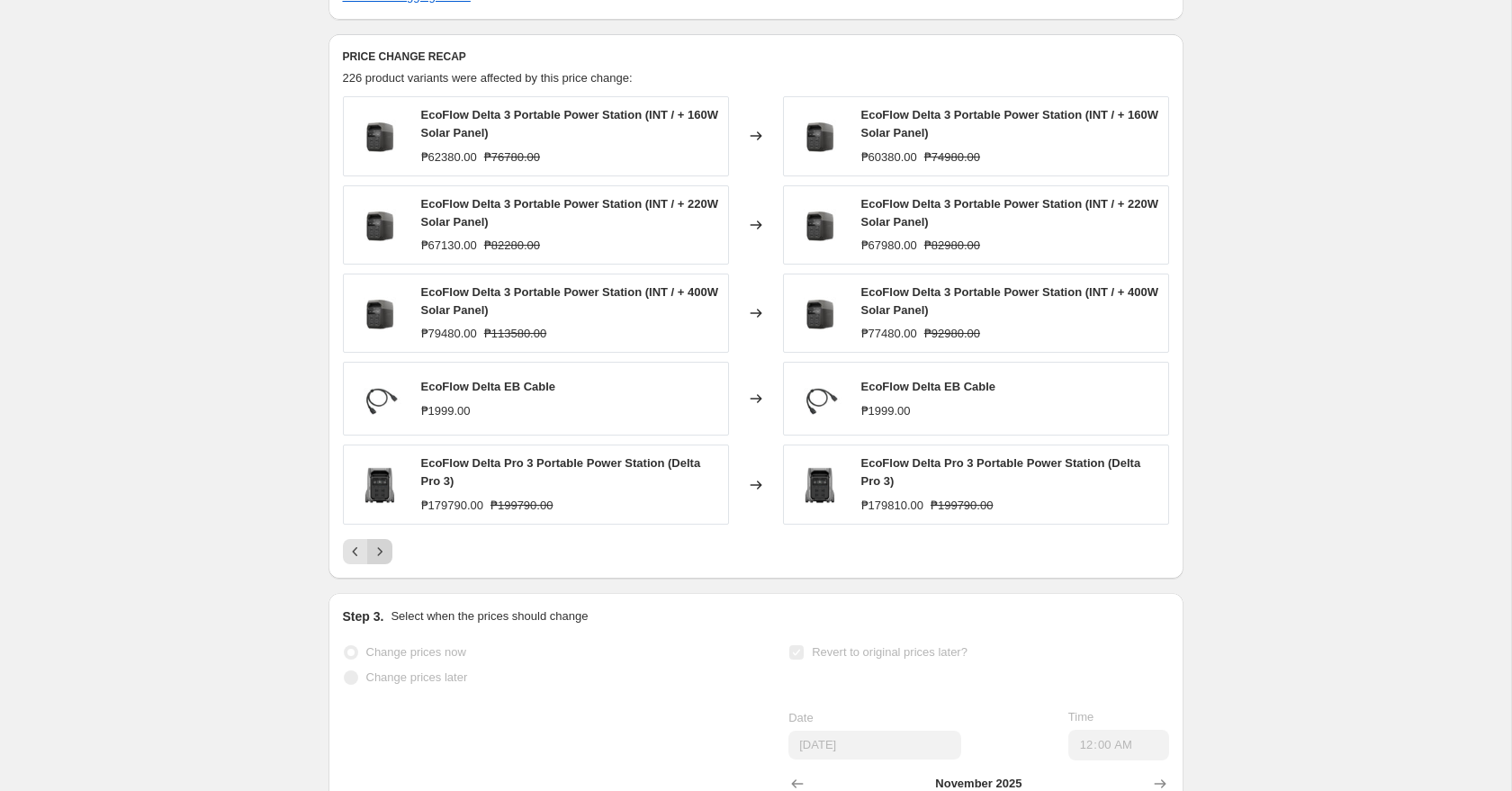
click at [388, 564] on button "Next" at bounding box center [380, 552] width 25 height 25
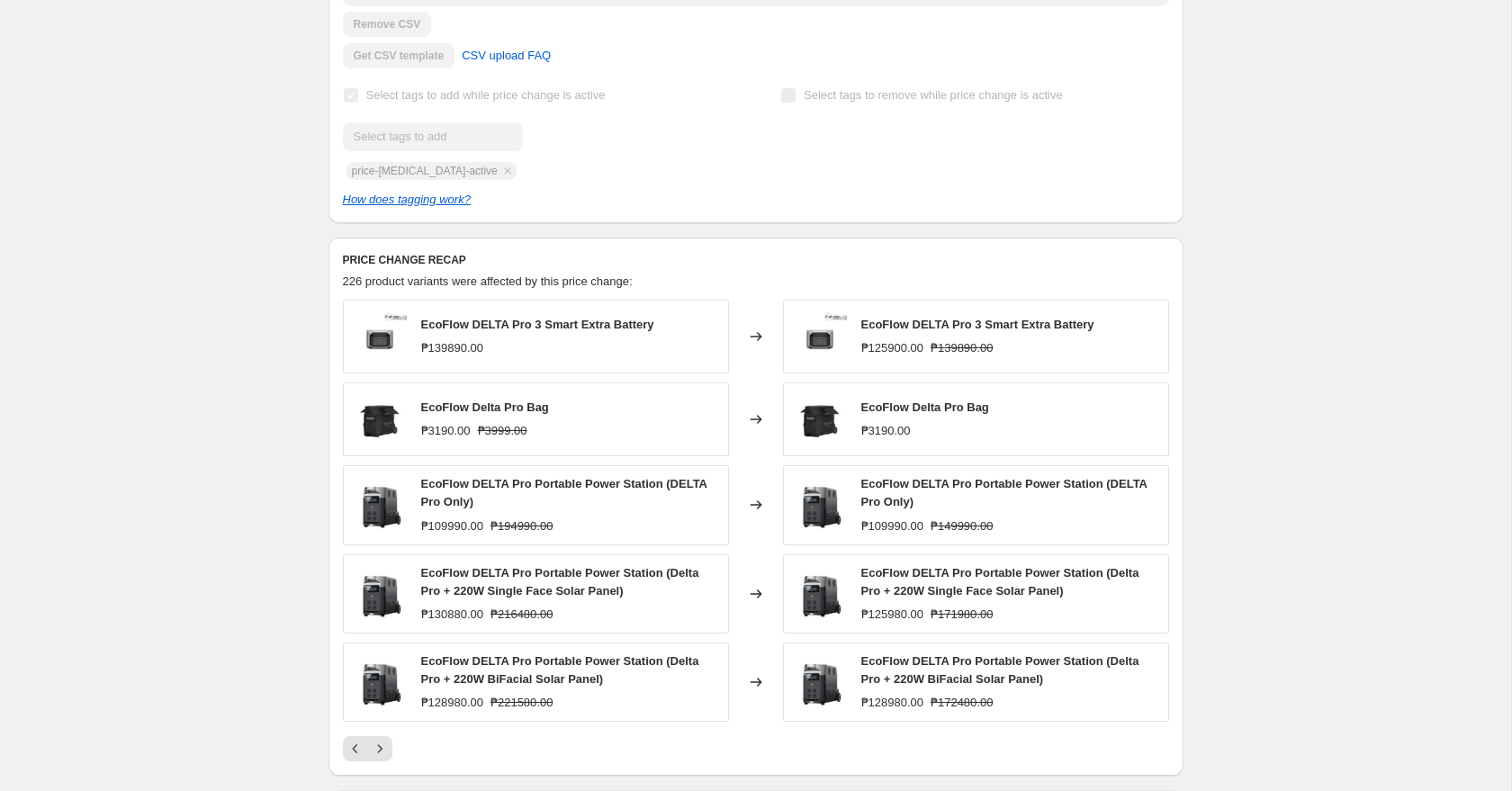
scroll to position [35, 0]
